Goal: Check status: Check status

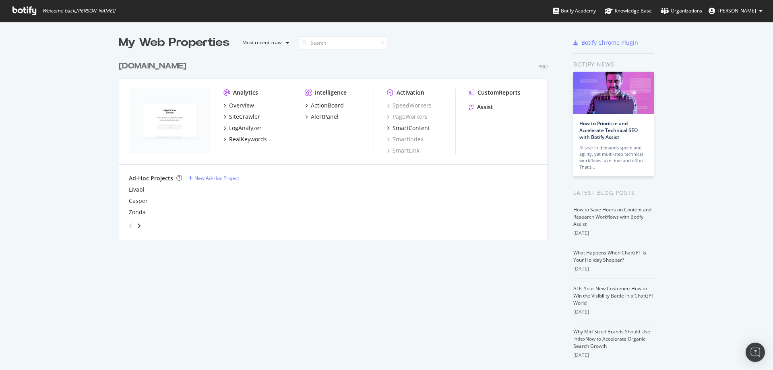
scroll to position [183, 429]
click at [250, 129] on div "LogAnalyzer" at bounding box center [245, 128] width 33 height 8
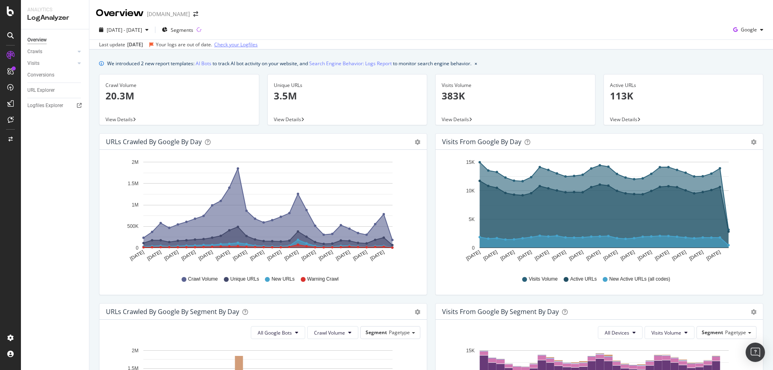
click at [250, 45] on link "Check your Logfiles" at bounding box center [235, 44] width 43 height 7
